Goal: Task Accomplishment & Management: Use online tool/utility

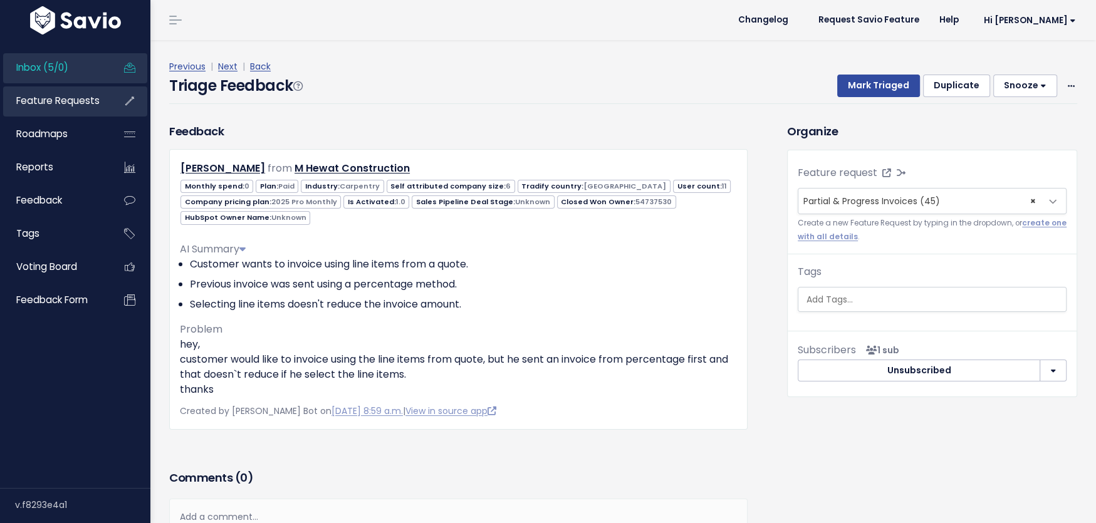
click at [53, 102] on span "Feature Requests" at bounding box center [57, 100] width 83 height 13
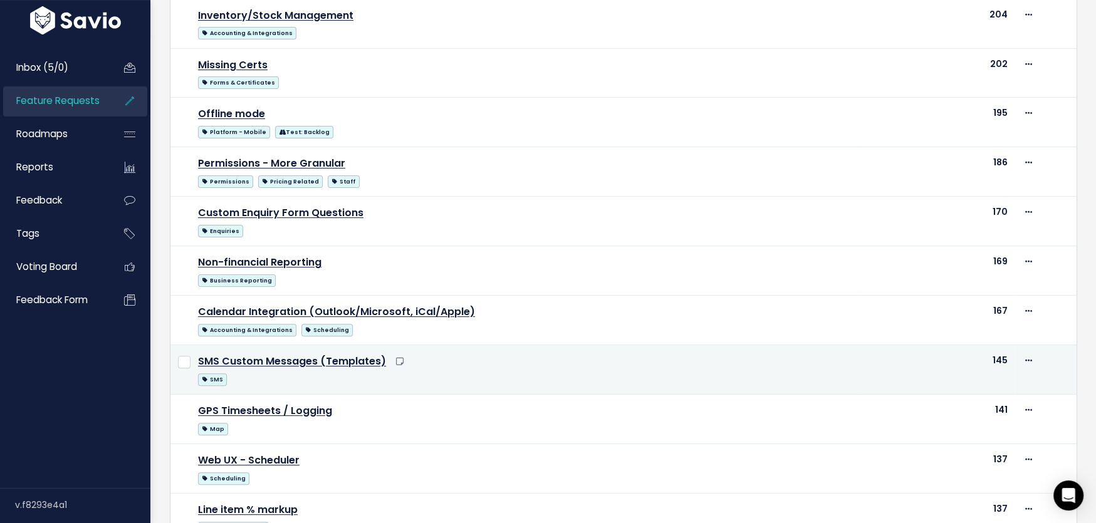
scroll to position [668, 0]
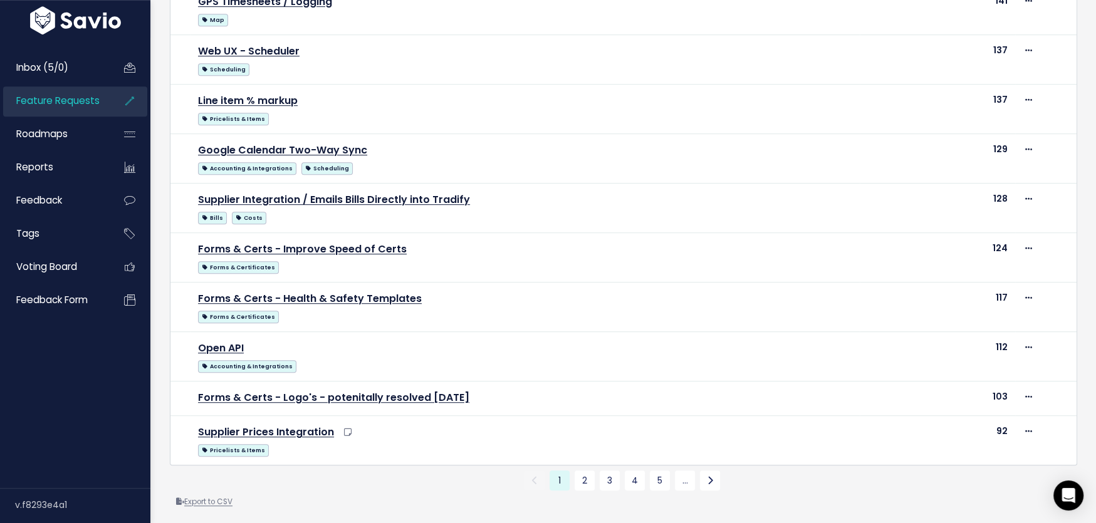
click at [217, 497] on link "Export to CSV" at bounding box center [204, 502] width 56 height 10
